Goal: Use online tool/utility: Utilize a website feature to perform a specific function

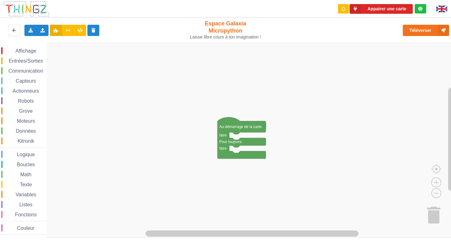
click at [41, 48] on div "Affichage" at bounding box center [23, 50] width 45 height 7
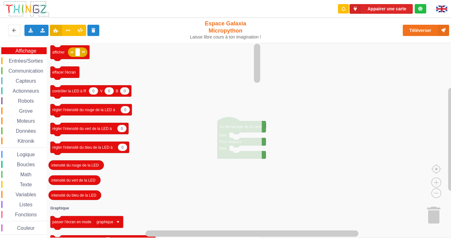
click at [30, 70] on span "Communication" at bounding box center [26, 70] width 37 height 5
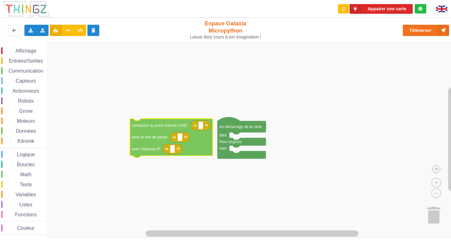
click at [145, 138] on div "Affichage Entrées/Sorties Communication Capteurs Actionneurs Robots Grove Moteu…" at bounding box center [227, 140] width 455 height 195
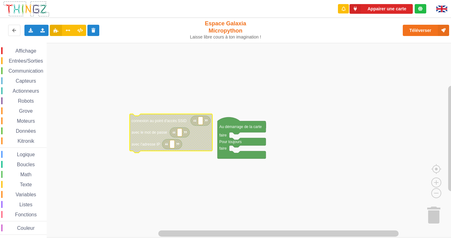
click at [202, 123] on rect "Espace de travail de Blocky" at bounding box center [200, 121] width 5 height 8
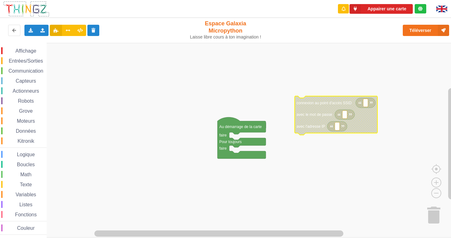
click at [35, 50] on span "Affichage" at bounding box center [25, 50] width 23 height 5
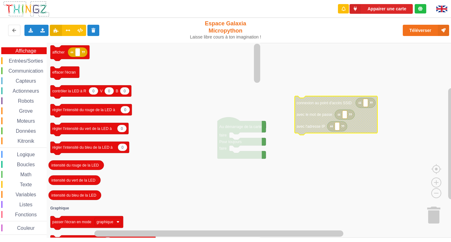
click at [30, 59] on span "Entrées/Sorties" at bounding box center [26, 60] width 36 height 5
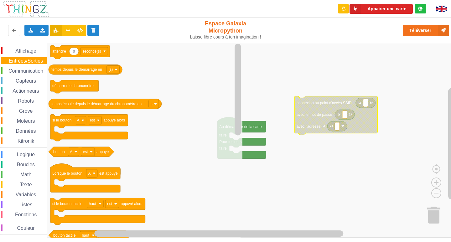
click at [33, 50] on span "Affichage" at bounding box center [25, 50] width 23 height 5
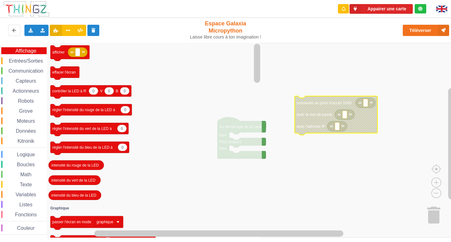
click at [189, 77] on icon "Espace de travail de Blocky" at bounding box center [154, 140] width 215 height 195
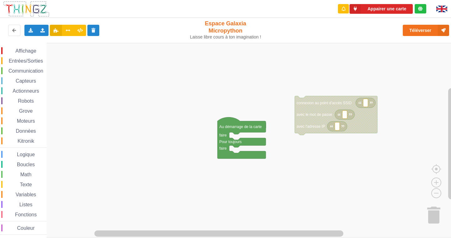
click at [293, 84] on rect "Espace de travail de Blocky" at bounding box center [227, 140] width 455 height 195
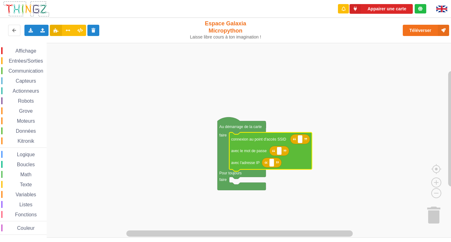
click at [293, 135] on icon "Espace de travail de Blocky" at bounding box center [300, 139] width 20 height 10
click at [280, 125] on rect "Espace de travail de Blocky" at bounding box center [227, 140] width 455 height 195
click at [23, 52] on span "Affichage" at bounding box center [25, 50] width 23 height 5
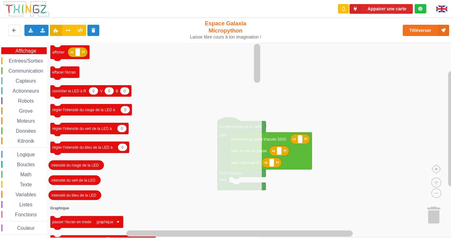
click at [38, 60] on span "Entrées/Sorties" at bounding box center [26, 60] width 36 height 5
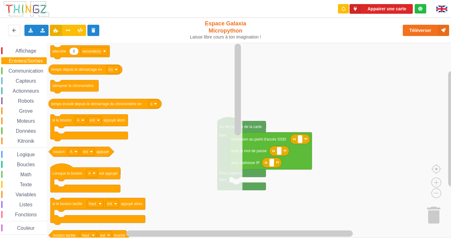
click at [39, 70] on span "Communication" at bounding box center [26, 70] width 37 height 5
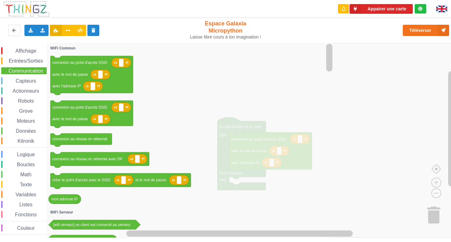
click at [31, 78] on div "Capteurs" at bounding box center [23, 80] width 45 height 7
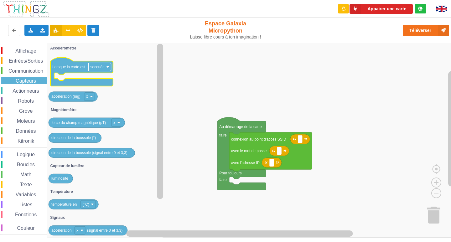
click at [99, 69] on text "secouée" at bounding box center [97, 67] width 14 height 4
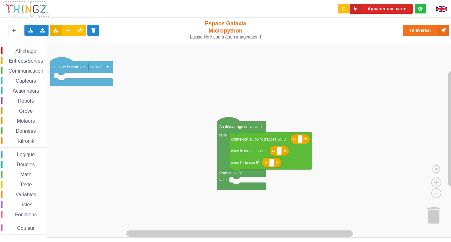
click at [99, 69] on text "secouée" at bounding box center [97, 67] width 14 height 4
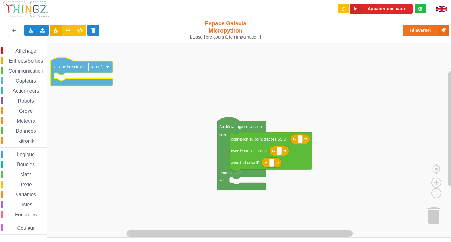
click at [102, 70] on rect "Espace de travail de Blocky" at bounding box center [99, 67] width 23 height 8
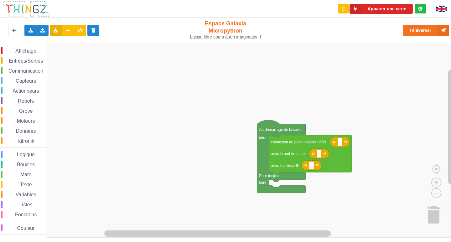
click at [89, 83] on div "Affichage Entrées/Sorties Communication Capteurs Actionneurs Robots Grove Moteu…" at bounding box center [227, 140] width 455 height 195
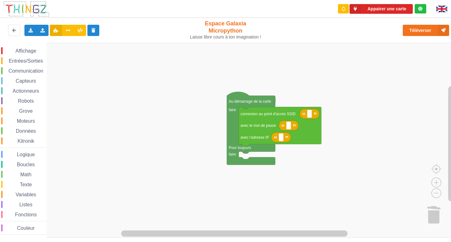
click at [205, 112] on div "Affichage Entrées/Sorties Communication Capteurs Actionneurs Robots Grove Moteu…" at bounding box center [227, 140] width 455 height 195
click at [311, 116] on rect "Espace de travail de Blocky" at bounding box center [309, 114] width 5 height 8
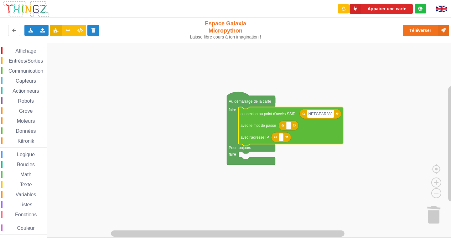
type input "NETGEAR38"
click at [289, 130] on icon "Espace de travail de Blocky" at bounding box center [289, 125] width 20 height 10
click at [290, 123] on rect "Espace de travail de Blocky" at bounding box center [288, 125] width 5 height 8
type input "joyoustuba995"
click at [282, 138] on rect "Espace de travail de Blocky" at bounding box center [281, 137] width 5 height 8
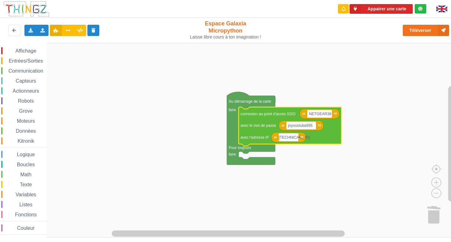
type input "[TECHNICAL_ID]"
click at [357, 181] on rect "Espace de travail de Blocky" at bounding box center [227, 140] width 455 height 195
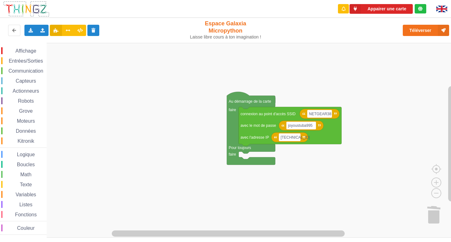
click at [31, 69] on span "Communication" at bounding box center [26, 70] width 37 height 5
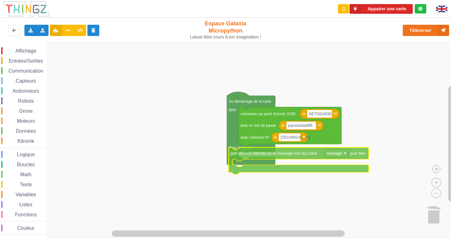
click at [263, 155] on div "Affichage Entrées/Sorties Communication Capteurs Actionneurs Robots Grove Moteu…" at bounding box center [227, 140] width 455 height 195
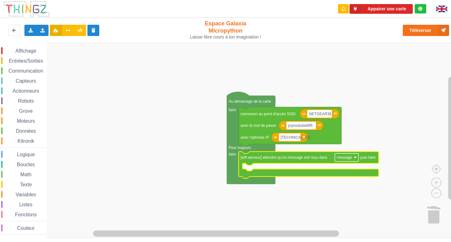
click at [341, 159] on text "message" at bounding box center [343, 157] width 15 height 4
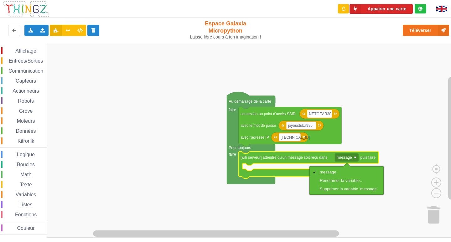
click at [309, 197] on rect "Espace de travail de Blocky" at bounding box center [227, 140] width 455 height 195
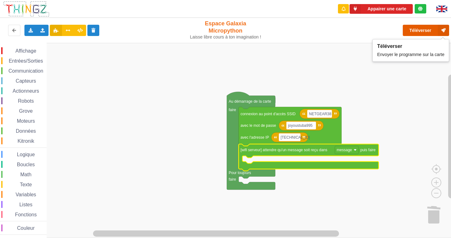
click at [423, 34] on button "Téléverser" at bounding box center [425, 30] width 46 height 11
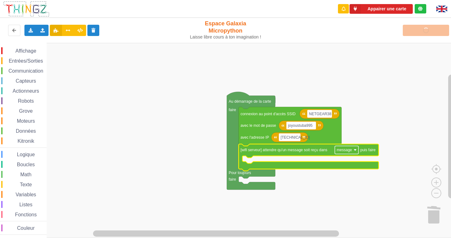
click at [348, 152] on text "message" at bounding box center [343, 150] width 15 height 4
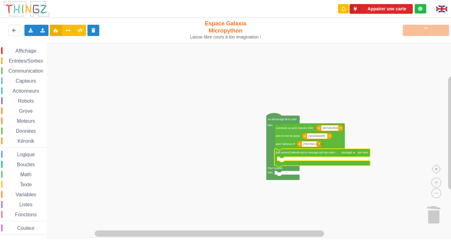
click at [350, 156] on icon "Espace de travail de Blocky" at bounding box center [321, 158] width 95 height 18
click at [350, 154] on text "message" at bounding box center [346, 152] width 11 height 3
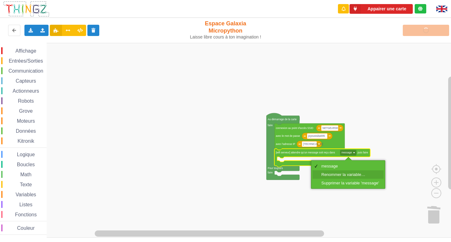
click at [352, 175] on div "Renommer la variable…" at bounding box center [350, 174] width 58 height 5
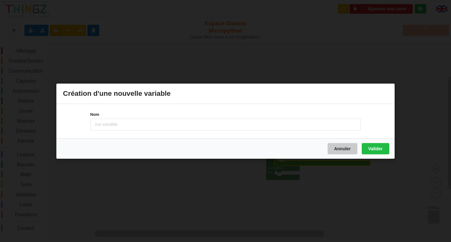
click at [347, 151] on button "Annuler" at bounding box center [342, 148] width 30 height 11
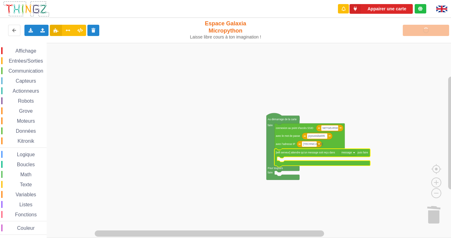
click at [336, 178] on rect "Espace de travail de Blocky" at bounding box center [227, 140] width 455 height 195
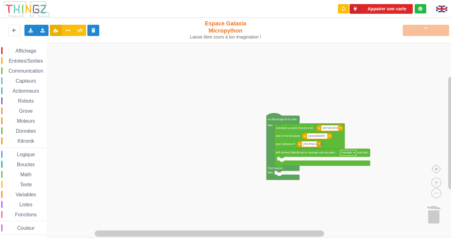
click at [349, 155] on rect "Espace de travail de Blocky" at bounding box center [348, 152] width 16 height 5
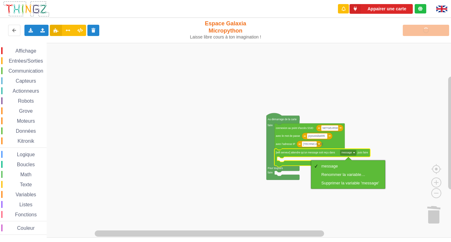
click at [359, 139] on rect "Espace de travail de Blocky" at bounding box center [227, 140] width 455 height 195
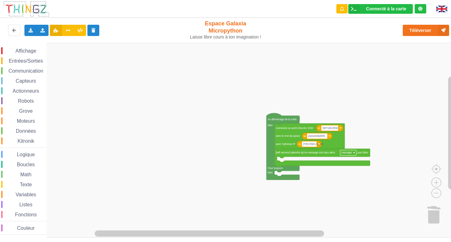
click at [345, 153] on text "message" at bounding box center [346, 152] width 11 height 3
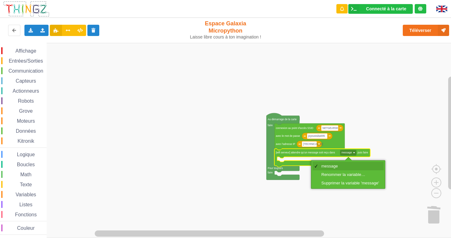
click at [341, 167] on div "message" at bounding box center [350, 166] width 58 height 5
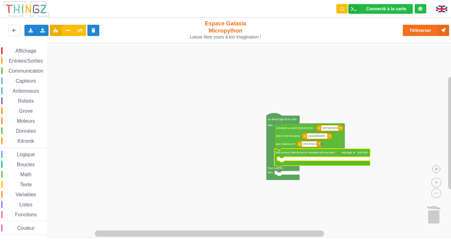
click at [378, 125] on rect "Espace de travail de Blocky" at bounding box center [227, 140] width 455 height 195
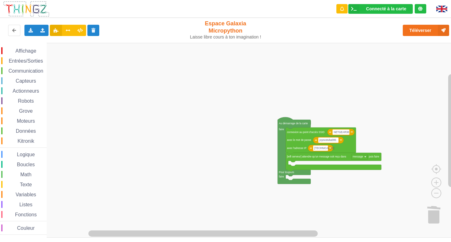
click at [307, 164] on div "Affichage Entrées/Sorties Communication Capteurs Actionneurs Robots Grove Moteu…" at bounding box center [227, 140] width 455 height 195
click at [306, 161] on rect "Espace de travail de Blocky" at bounding box center [227, 140] width 455 height 195
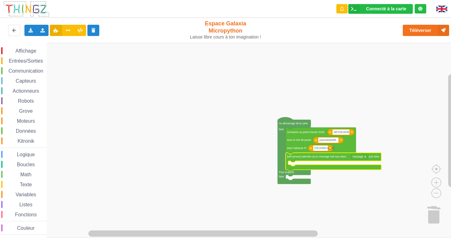
click at [293, 159] on icon "Espace de travail de Blocky" at bounding box center [332, 162] width 95 height 18
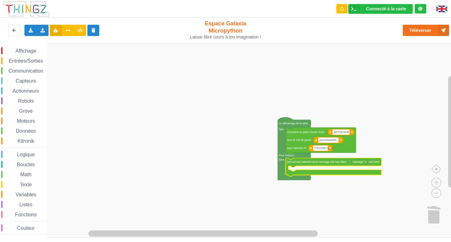
click at [388, 97] on rect "Espace de travail de Blocky" at bounding box center [227, 140] width 455 height 195
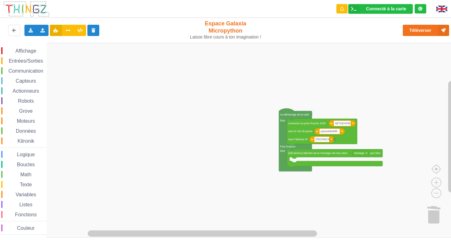
click at [337, 159] on div "Affichage Entrées/Sorties Communication Capteurs Actionneurs Robots Grove Moteu…" at bounding box center [227, 140] width 455 height 195
click at [335, 154] on text "[wifi serveur] attendre qu'un message soit reçu dans" at bounding box center [317, 153] width 59 height 3
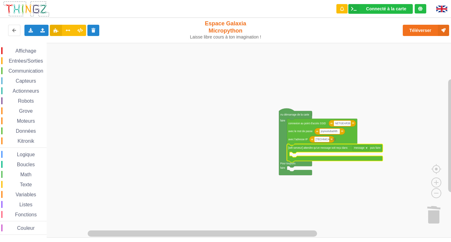
click at [401, 182] on rect "Espace de travail de Blocky" at bounding box center [227, 140] width 455 height 195
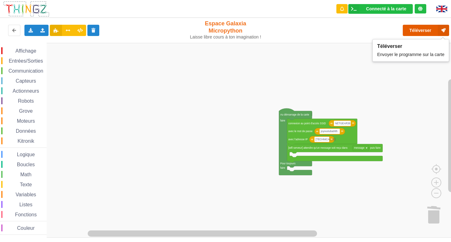
click at [422, 31] on button "Téléverser" at bounding box center [425, 30] width 46 height 11
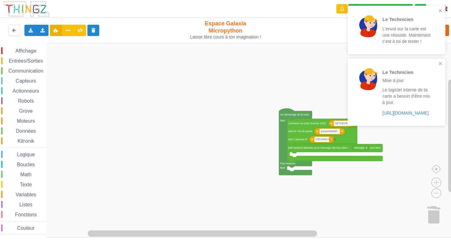
click at [30, 61] on span "Entrées/Sorties" at bounding box center [26, 60] width 36 height 5
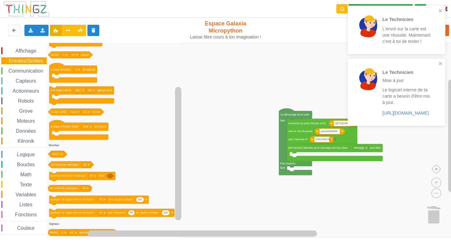
click at [34, 51] on span "Affichage" at bounding box center [25, 50] width 23 height 5
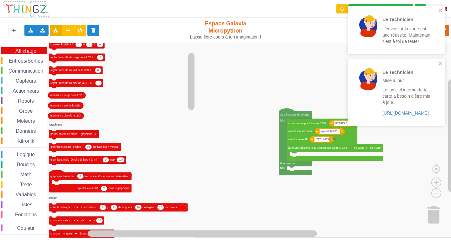
click at [36, 72] on span "Communication" at bounding box center [26, 70] width 37 height 5
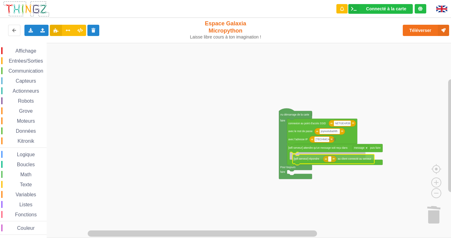
click at [318, 162] on div "Affichage Entrées/Sorties Communication Capteurs Actionneurs Robots Grove Moteu…" at bounding box center [227, 140] width 455 height 195
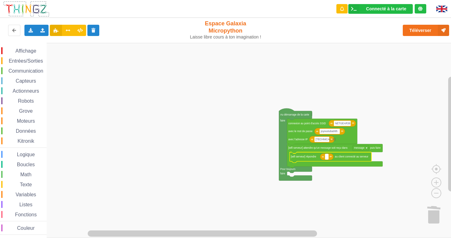
click at [327, 159] on rect "Espace de travail de Blocky" at bounding box center [326, 156] width 3 height 5
click at [330, 159] on input "boujour" at bounding box center [331, 156] width 12 height 5
click at [330, 156] on input "boujour" at bounding box center [331, 156] width 12 height 5
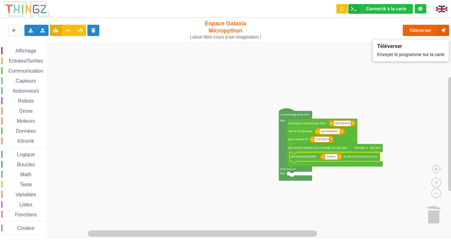
type input "bonjour"
click at [416, 31] on button "Téléverser" at bounding box center [425, 30] width 46 height 11
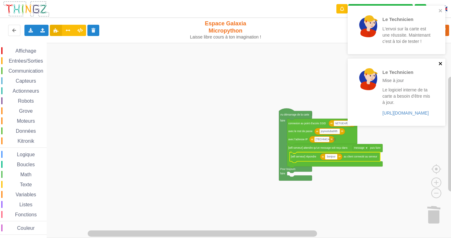
click at [439, 63] on icon "close" at bounding box center [439, 63] width 3 height 3
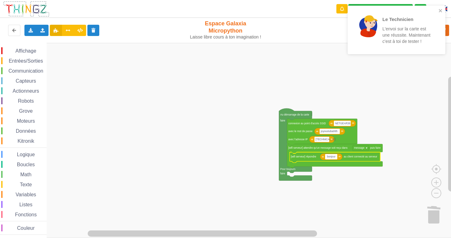
click at [438, 12] on div "Le Technicien L'envoi sur la carte est une réussite. Maintenant c'est à toi de …" at bounding box center [394, 29] width 88 height 43
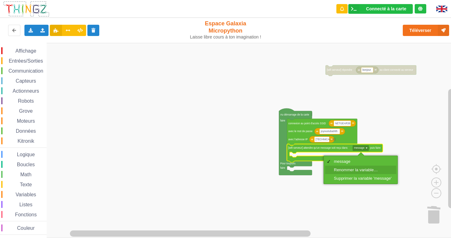
click at [355, 166] on div "Renommer la variable…" at bounding box center [360, 170] width 71 height 8
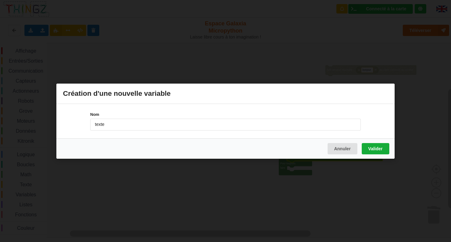
type input "texte"
click at [368, 152] on button "Valider" at bounding box center [375, 148] width 28 height 11
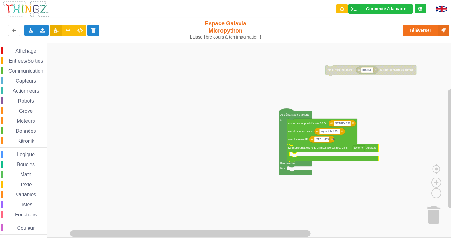
click at [33, 54] on div "Affichage" at bounding box center [23, 50] width 45 height 7
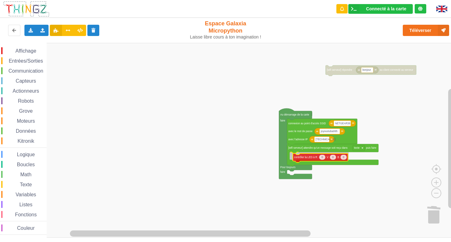
click at [298, 160] on div "Affichage Entrées/Sorties Communication Capteurs Actionneurs Robots Grove Moteu…" at bounding box center [227, 140] width 455 height 195
click at [330, 156] on icon "Espace de travail de Blocky" at bounding box center [329, 155] width 6 height 5
type input "1000"
click at [21, 59] on span "Entrées/Sorties" at bounding box center [26, 60] width 36 height 5
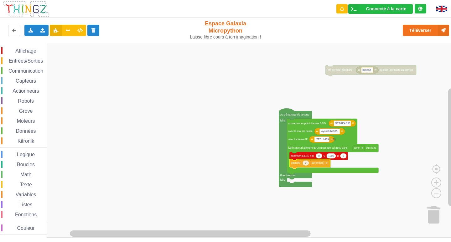
click at [297, 164] on div "Affichage Entrées/Sorties Communication Capteurs Actionneurs Robots Grove Moteu…" at bounding box center [227, 140] width 455 height 195
click at [308, 164] on icon "Espace de travail de Blocky" at bounding box center [305, 163] width 6 height 5
click at [306, 164] on input "0" at bounding box center [305, 163] width 7 height 5
type input "2"
click at [353, 98] on rect "Espace de travail de Blocky" at bounding box center [227, 140] width 455 height 195
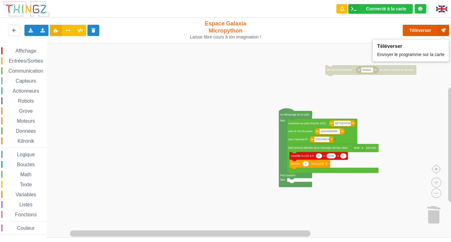
click at [425, 34] on button "Téléverser" at bounding box center [425, 30] width 46 height 11
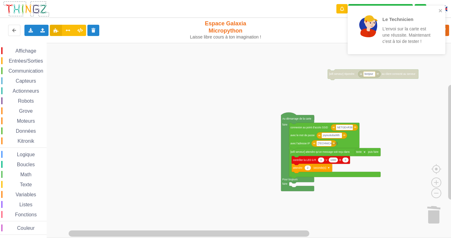
click at [342, 69] on div "Affichage Entrées/Sorties Communication Capteurs Actionneurs Robots Grove Moteu…" at bounding box center [227, 140] width 455 height 195
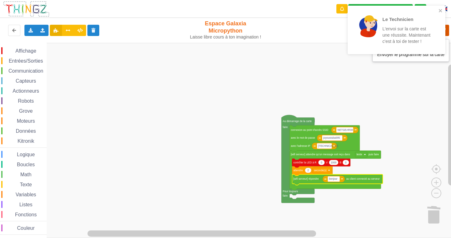
click at [446, 29] on icon at bounding box center [442, 30] width 11 height 11
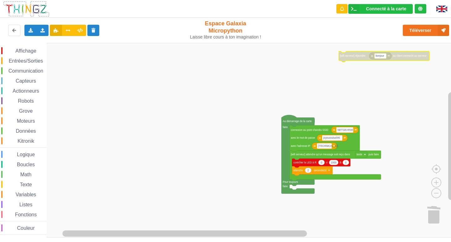
drag, startPoint x: 36, startPoint y: 48, endPoint x: 40, endPoint y: 56, distance: 9.7
click at [36, 48] on div "Affichage" at bounding box center [23, 50] width 45 height 7
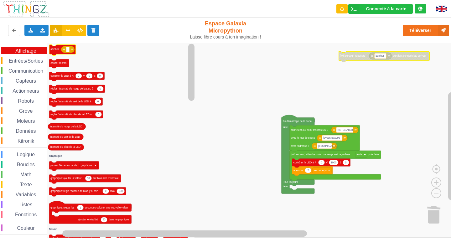
click at [56, 52] on icon "Espace de travail de Blocky" at bounding box center [62, 50] width 27 height 11
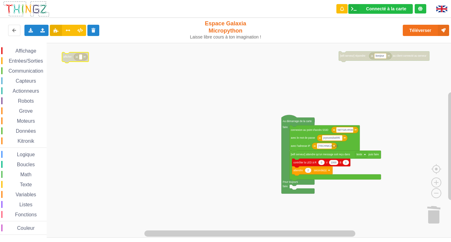
click at [27, 53] on span "Affichage" at bounding box center [25, 50] width 23 height 5
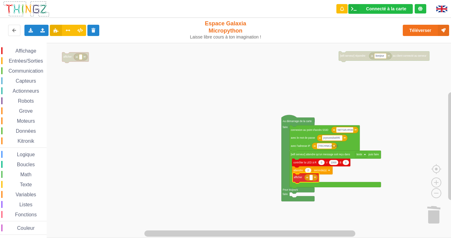
click at [300, 179] on div "Affichage Entrées/Sorties Communication Capteurs Actionneurs Robots Grove Moteu…" at bounding box center [227, 140] width 455 height 195
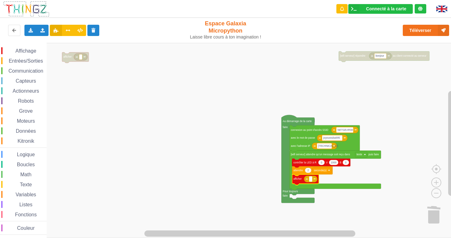
click at [313, 180] on icon "Espace de travail de Blocky" at bounding box center [310, 179] width 13 height 7
click at [30, 64] on div "Entrées/Sorties" at bounding box center [23, 60] width 45 height 7
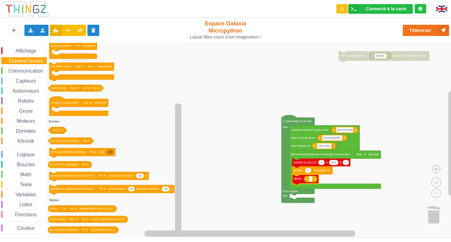
click at [30, 111] on span "Grove" at bounding box center [26, 110] width 16 height 5
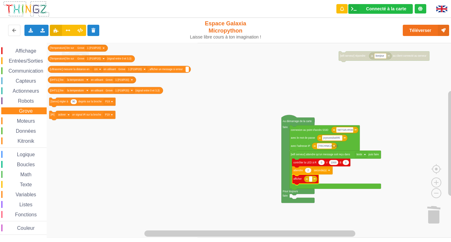
click at [22, 96] on div "Affichage Entrées/Sorties Communication Capteurs Actionneurs Robots Grove Moteu…" at bounding box center [23, 140] width 47 height 187
click at [23, 82] on span "Capteurs" at bounding box center [26, 80] width 22 height 5
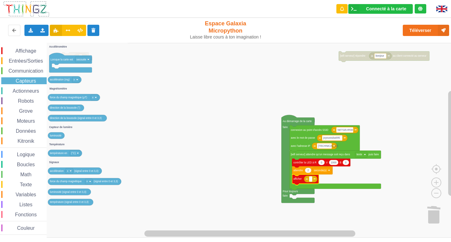
click at [24, 74] on div "Communication" at bounding box center [23, 70] width 45 height 7
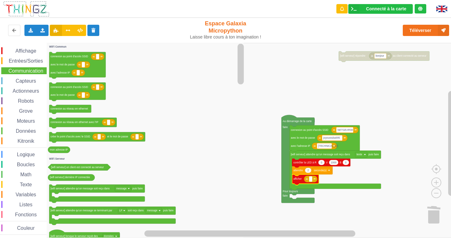
click at [25, 64] on div "Affichage Entrées/Sorties Communication Capteurs Actionneurs Robots Grove Moteu…" at bounding box center [23, 140] width 47 height 187
click at [28, 63] on span "Entrées/Sorties" at bounding box center [26, 60] width 36 height 5
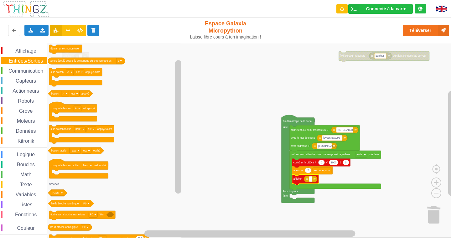
click at [27, 52] on span "Affichage" at bounding box center [25, 50] width 23 height 5
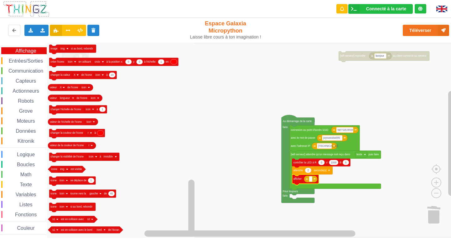
click at [36, 181] on div "Texte" at bounding box center [23, 184] width 45 height 7
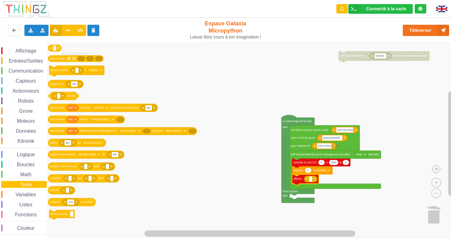
click at [22, 170] on div "Affichage Entrées/Sorties Communication Capteurs Actionneurs Robots Grove Moteu…" at bounding box center [23, 140] width 47 height 187
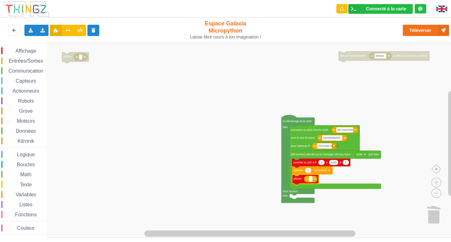
click at [312, 179] on rect "Espace de travail de Blocky" at bounding box center [310, 178] width 3 height 5
click at [312, 179] on input at bounding box center [310, 178] width 3 height 5
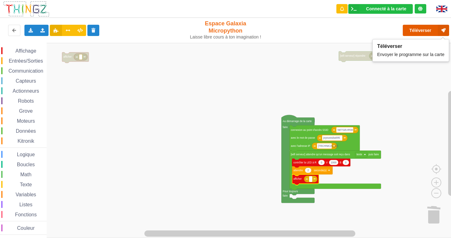
click at [420, 35] on button "Téléverser" at bounding box center [425, 30] width 46 height 11
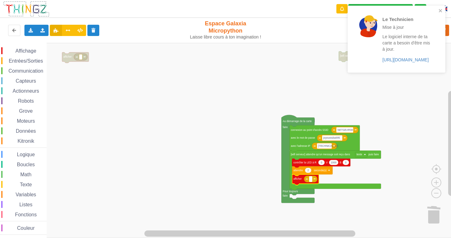
click at [310, 181] on input at bounding box center [310, 178] width 3 height 5
click at [313, 181] on icon "Espace de travail de Blocky" at bounding box center [310, 179] width 13 height 7
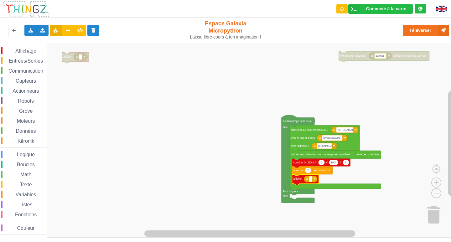
click at [34, 49] on span "Affichage" at bounding box center [25, 50] width 23 height 5
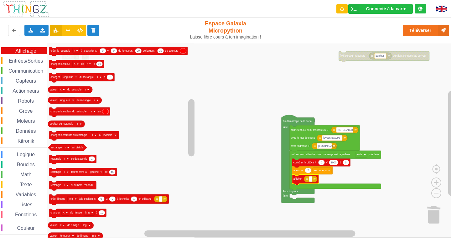
click at [29, 61] on span "Entrées/Sorties" at bounding box center [26, 60] width 36 height 5
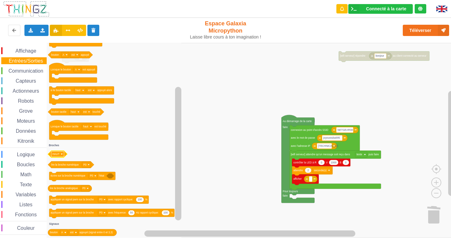
click at [59, 156] on g "HAUT" at bounding box center [57, 153] width 13 height 5
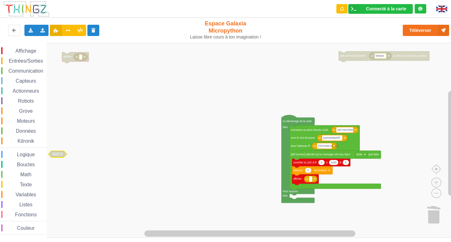
click at [59, 154] on text "HAUT" at bounding box center [55, 154] width 7 height 3
click at [92, 136] on rect "Espace de travail de Blocky" at bounding box center [227, 140] width 455 height 195
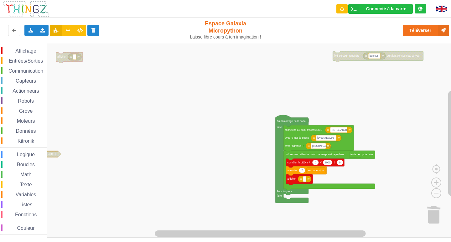
click at [26, 63] on span "Entrées/Sorties" at bounding box center [26, 60] width 36 height 5
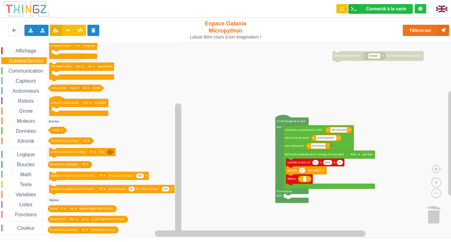
click at [28, 121] on span "Moteurs" at bounding box center [26, 120] width 20 height 5
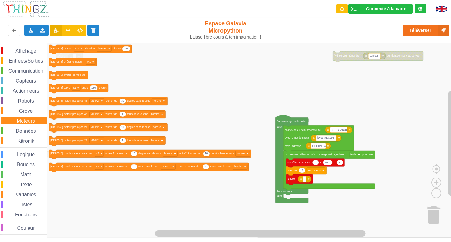
click at [30, 111] on span "Grove" at bounding box center [26, 110] width 16 height 5
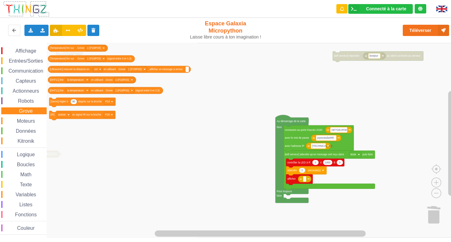
click at [29, 141] on span "Kitronik" at bounding box center [26, 140] width 18 height 5
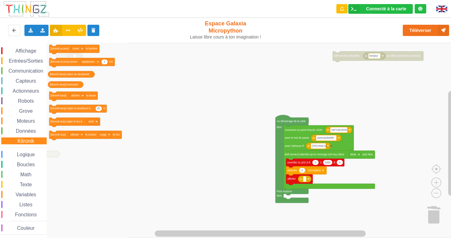
click at [29, 60] on span "Entrées/Sorties" at bounding box center [26, 60] width 36 height 5
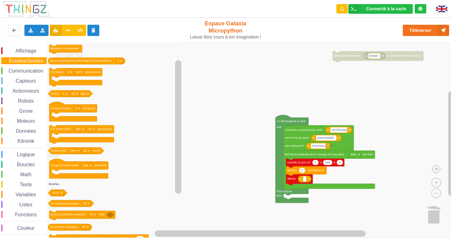
click at [38, 138] on div "Affichage Entrées/Sorties Communication Capteurs Actionneurs Robots Grove Moteu…" at bounding box center [23, 140] width 47 height 187
click at [32, 184] on span "Texte" at bounding box center [26, 184] width 14 height 5
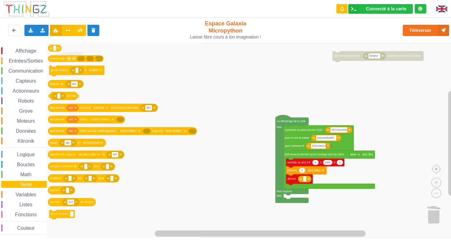
click at [34, 195] on span "Variables" at bounding box center [26, 194] width 23 height 5
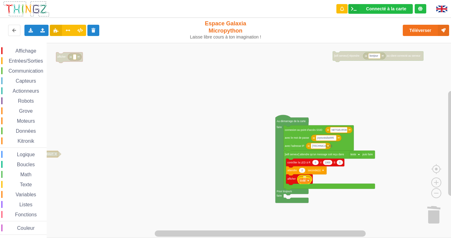
click at [304, 181] on div "Affichage Entrées/Sorties Communication Capteurs Actionneurs Robots Grove Moteu…" at bounding box center [227, 140] width 455 height 195
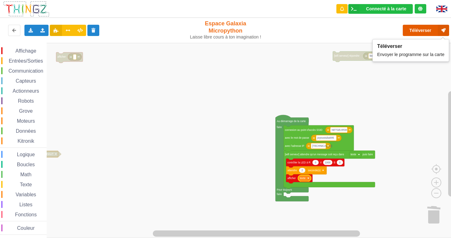
click at [418, 29] on button "Téléverser" at bounding box center [425, 30] width 46 height 11
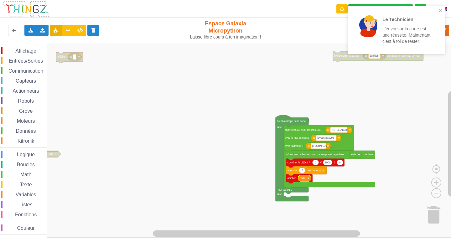
drag, startPoint x: 348, startPoint y: 59, endPoint x: 338, endPoint y: 57, distance: 10.1
click at [347, 58] on div "Le Technicien L'envoi sur la carte est une réussite. Maintenant c'est à toi de …" at bounding box center [396, 31] width 100 height 55
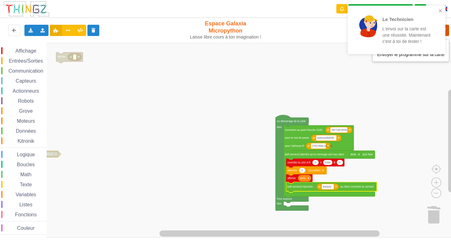
click at [446, 30] on icon at bounding box center [442, 30] width 11 height 11
click at [354, 153] on text "texte" at bounding box center [353, 154] width 6 height 3
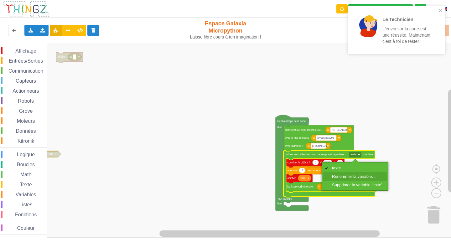
click at [347, 177] on div "Renommer la variable…" at bounding box center [357, 176] width 50 height 5
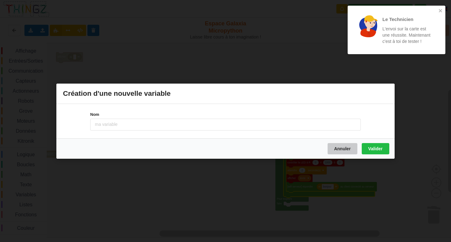
click at [341, 152] on button "Annuler" at bounding box center [342, 148] width 30 height 11
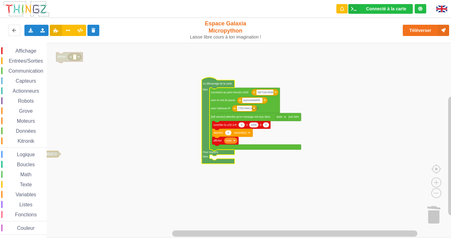
click at [347, 158] on rect "Espace de travail de Blocky" at bounding box center [227, 140] width 455 height 195
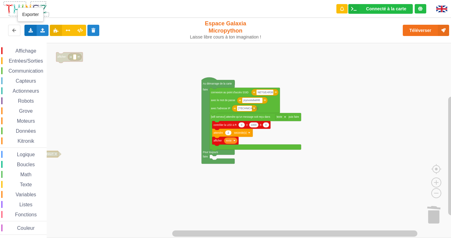
click at [29, 33] on div "Exporter l'assemblage de blocs Exporter l'assemblage de blocs au format Python" at bounding box center [30, 30] width 12 height 11
click at [78, 43] on span "Exporter l'assemblage de blocs" at bounding box center [68, 41] width 61 height 5
